Goal: Task Accomplishment & Management: Manage account settings

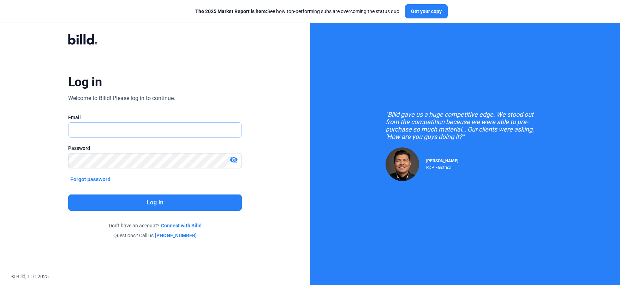
type input "[PERSON_NAME][EMAIL_ADDRESS][DOMAIN_NAME]"
click at [163, 201] on button "Log in" at bounding box center [155, 202] width 174 height 16
